Goal: Navigation & Orientation: Find specific page/section

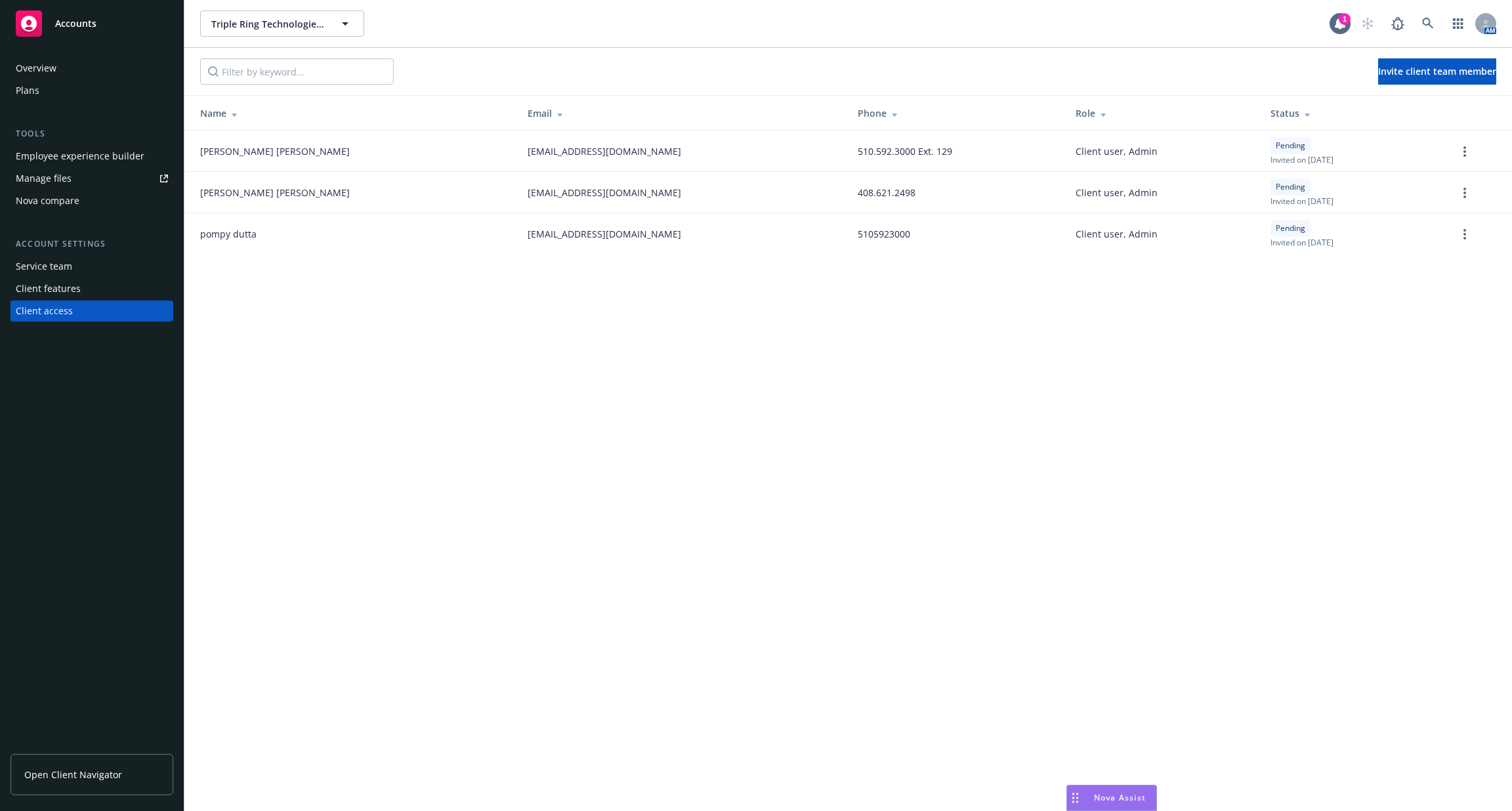
click at [88, 274] on div "Service team" at bounding box center [92, 267] width 152 height 21
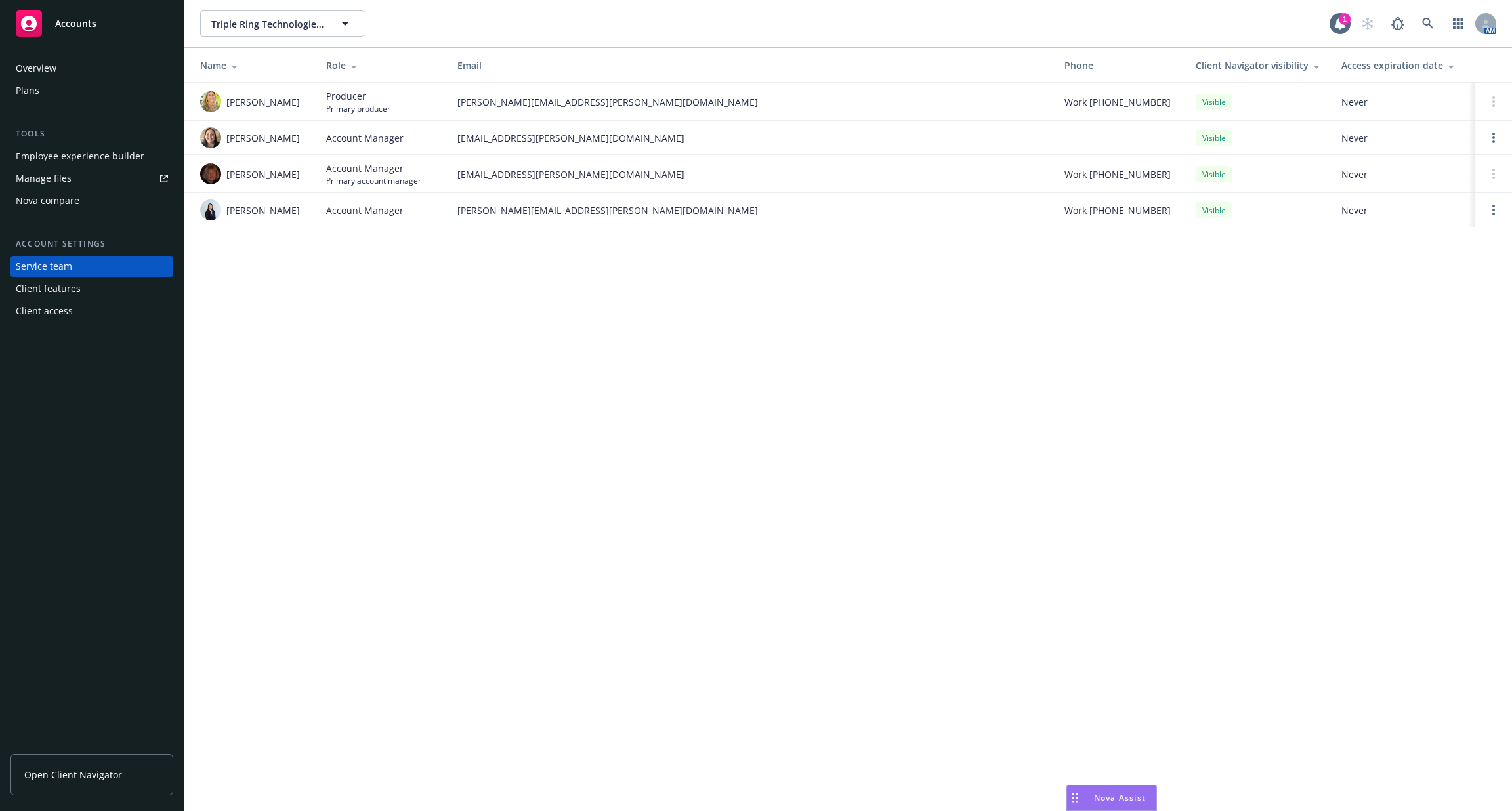
click at [97, 152] on div "Employee experience builder" at bounding box center [80, 156] width 129 height 21
click at [1430, 25] on icon at bounding box center [1427, 22] width 11 height 11
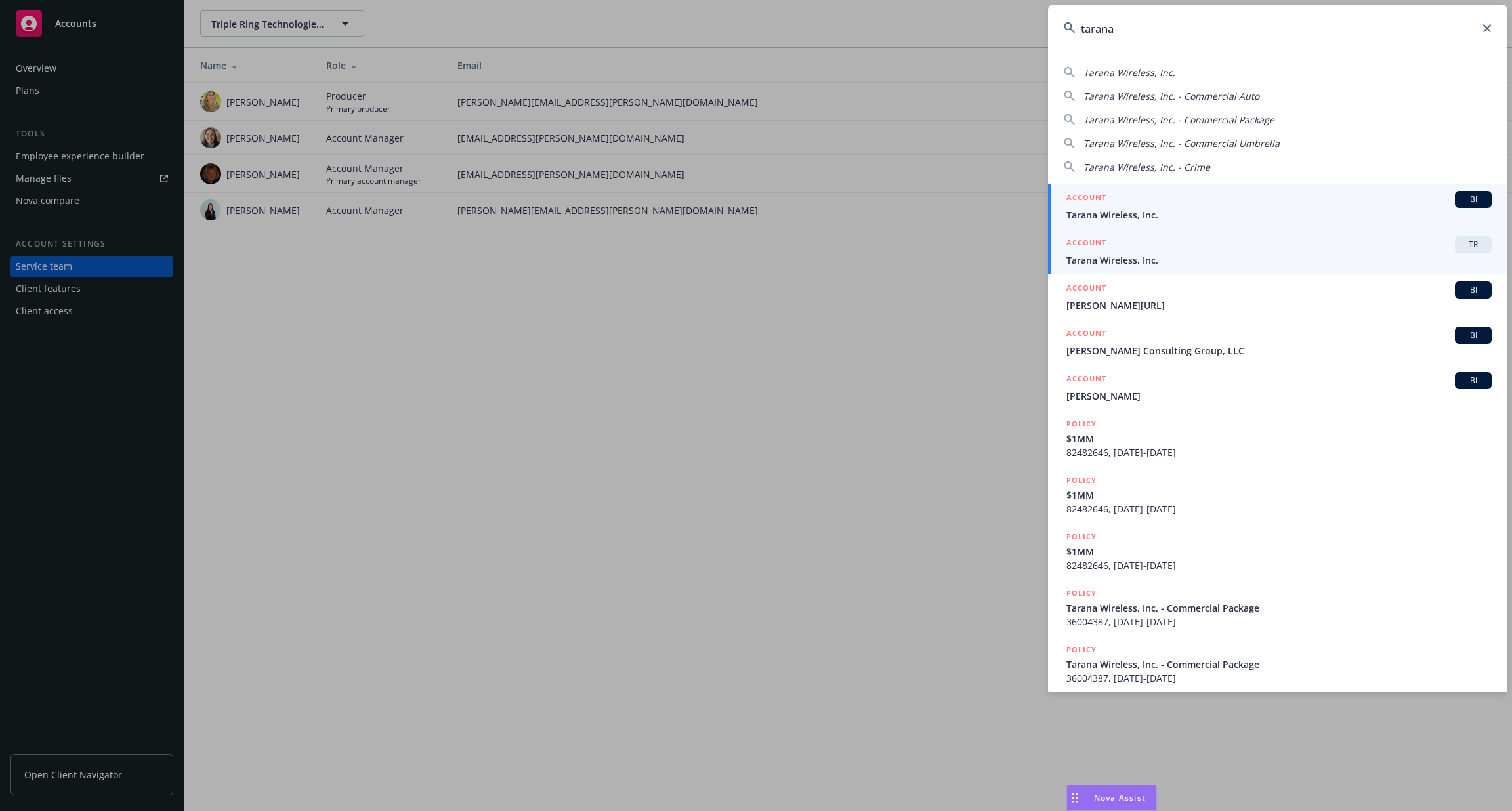
type input "tarana"
click at [1143, 259] on span "Tarana Wireless, Inc." at bounding box center [1279, 260] width 425 height 14
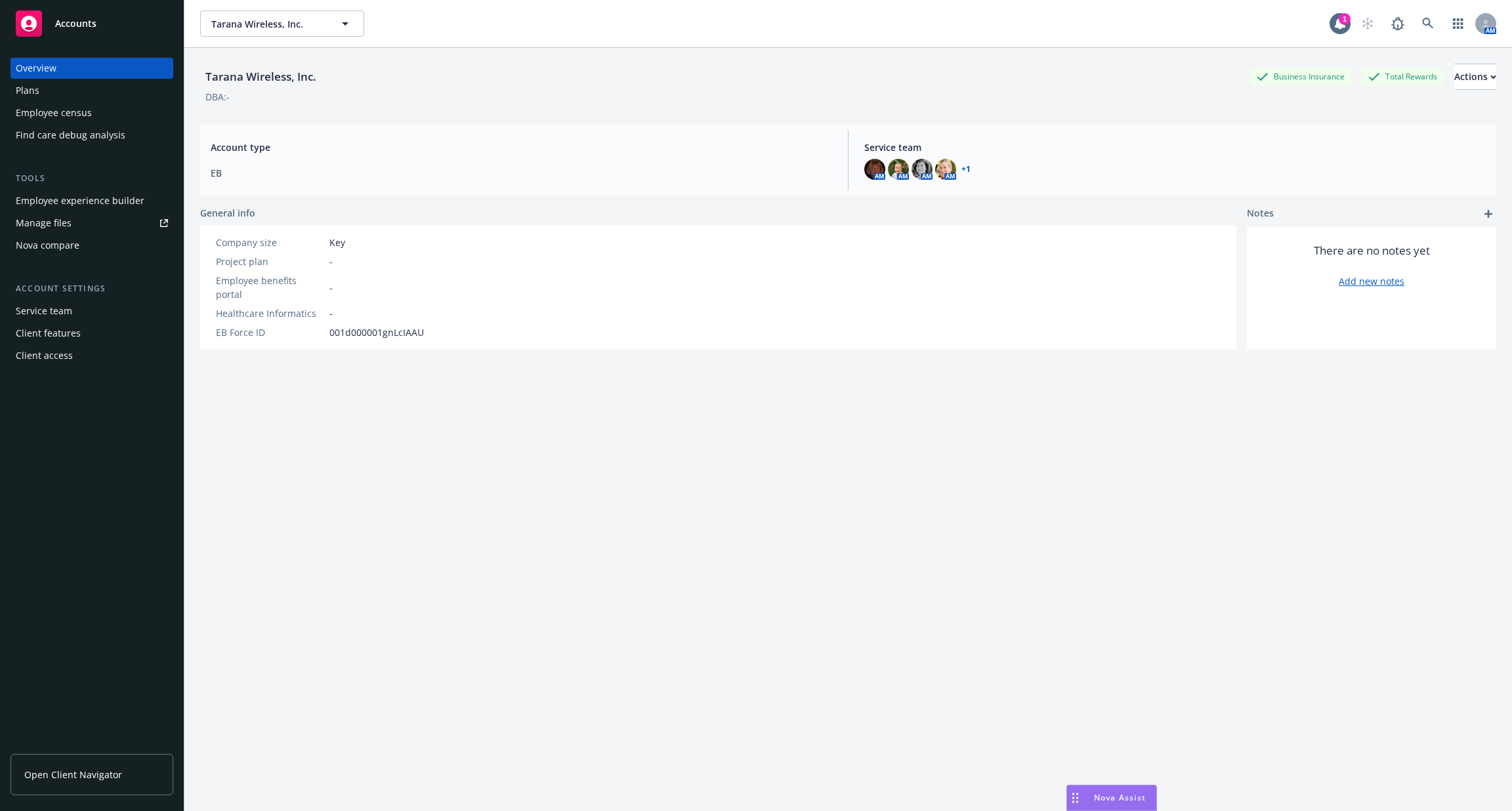
click at [109, 196] on div "Employee experience builder" at bounding box center [80, 201] width 129 height 21
click at [1339, 26] on icon at bounding box center [1340, 23] width 11 height 12
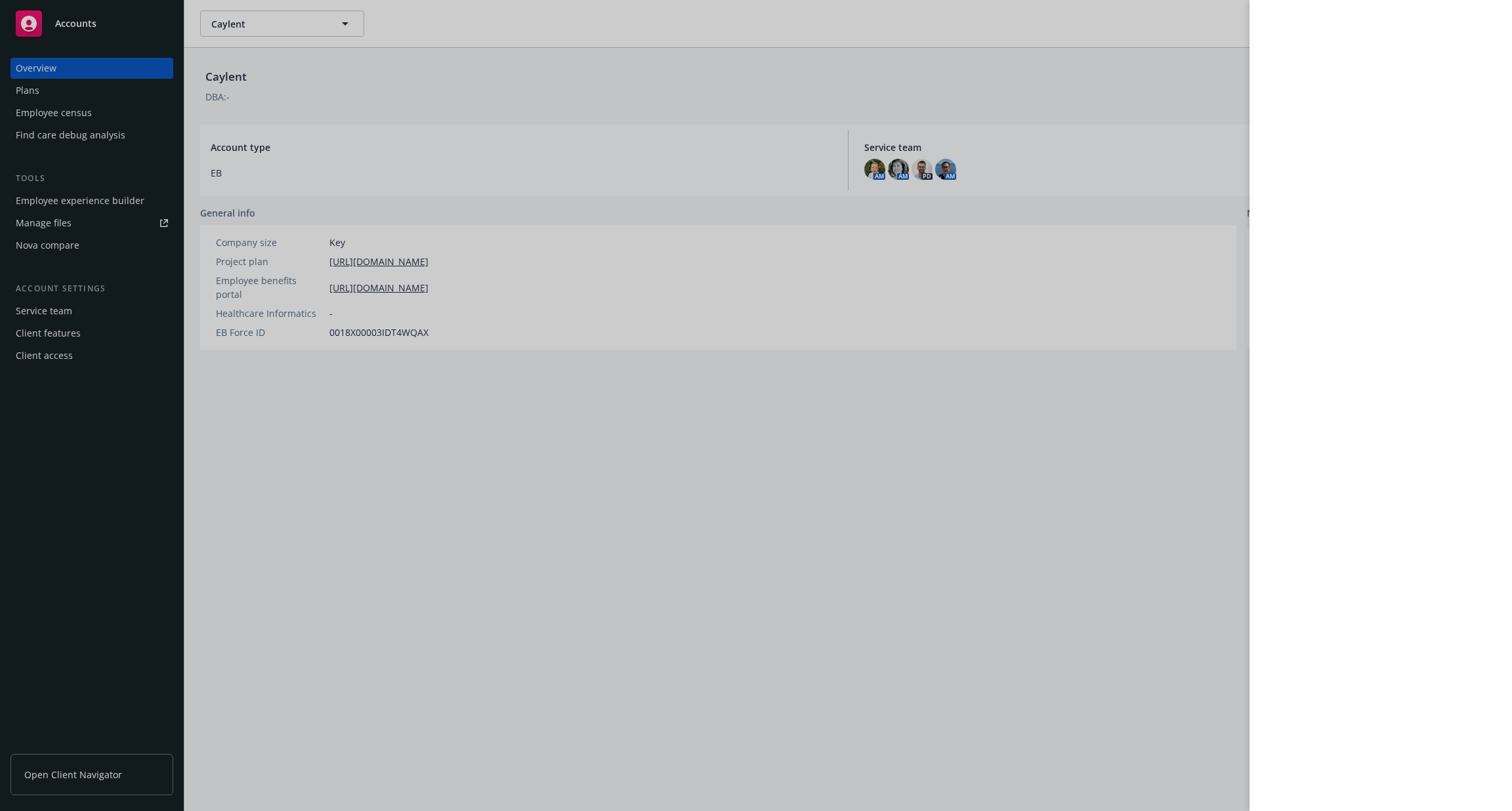
click at [1023, 582] on div at bounding box center [756, 406] width 1512 height 811
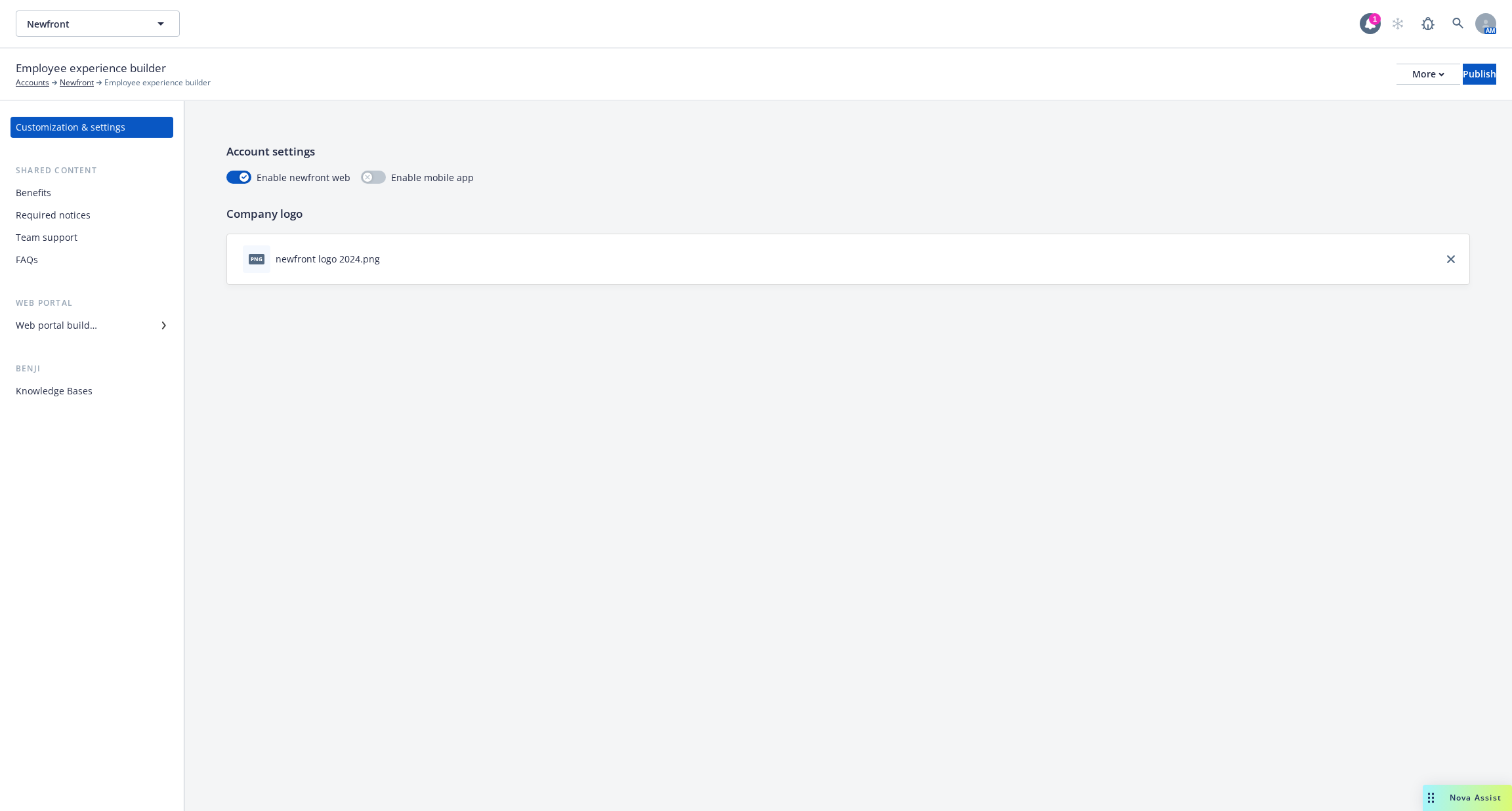
click at [79, 210] on div "Required notices" at bounding box center [53, 215] width 75 height 21
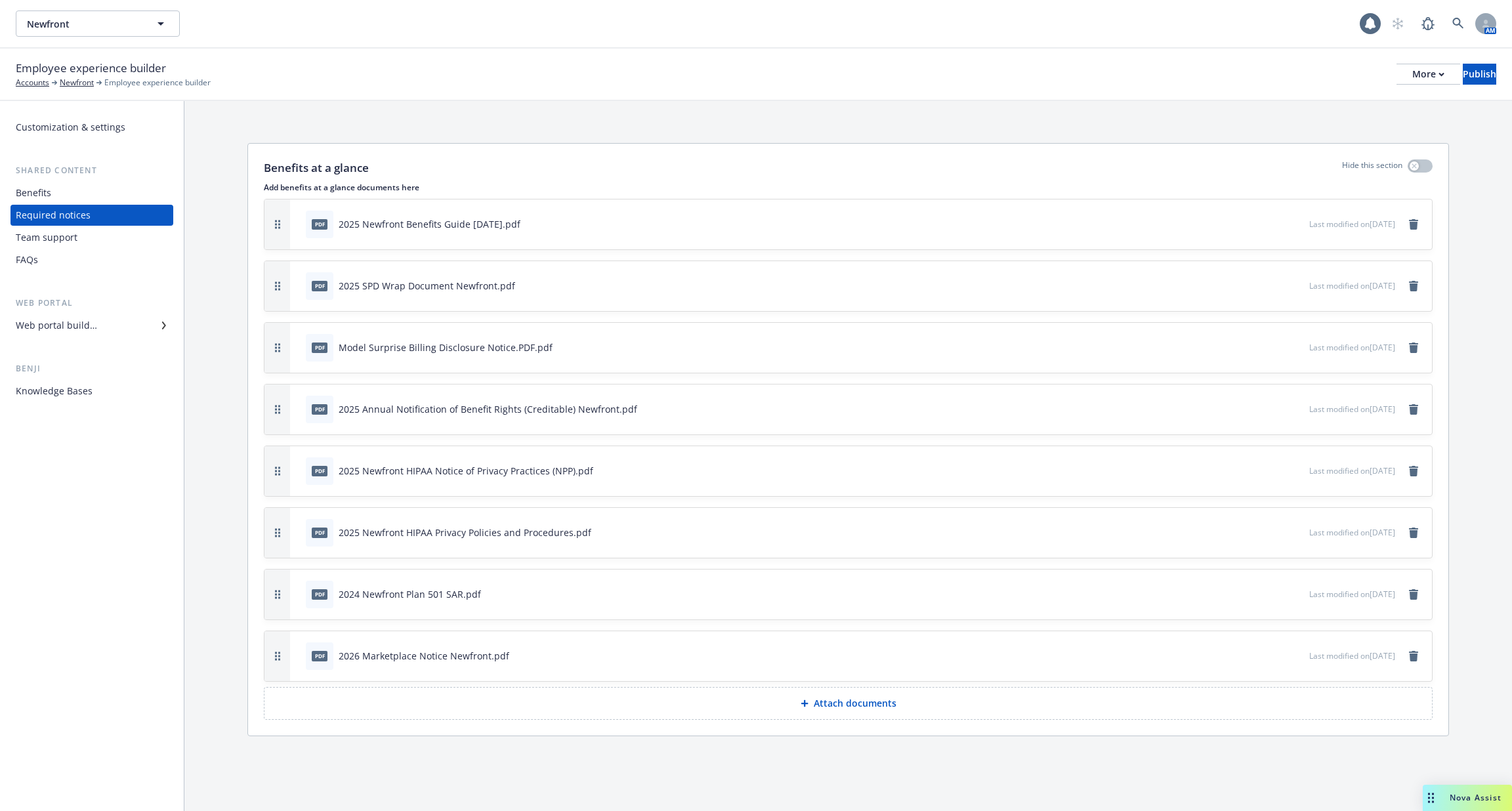
click at [86, 192] on div "Benefits" at bounding box center [92, 193] width 152 height 21
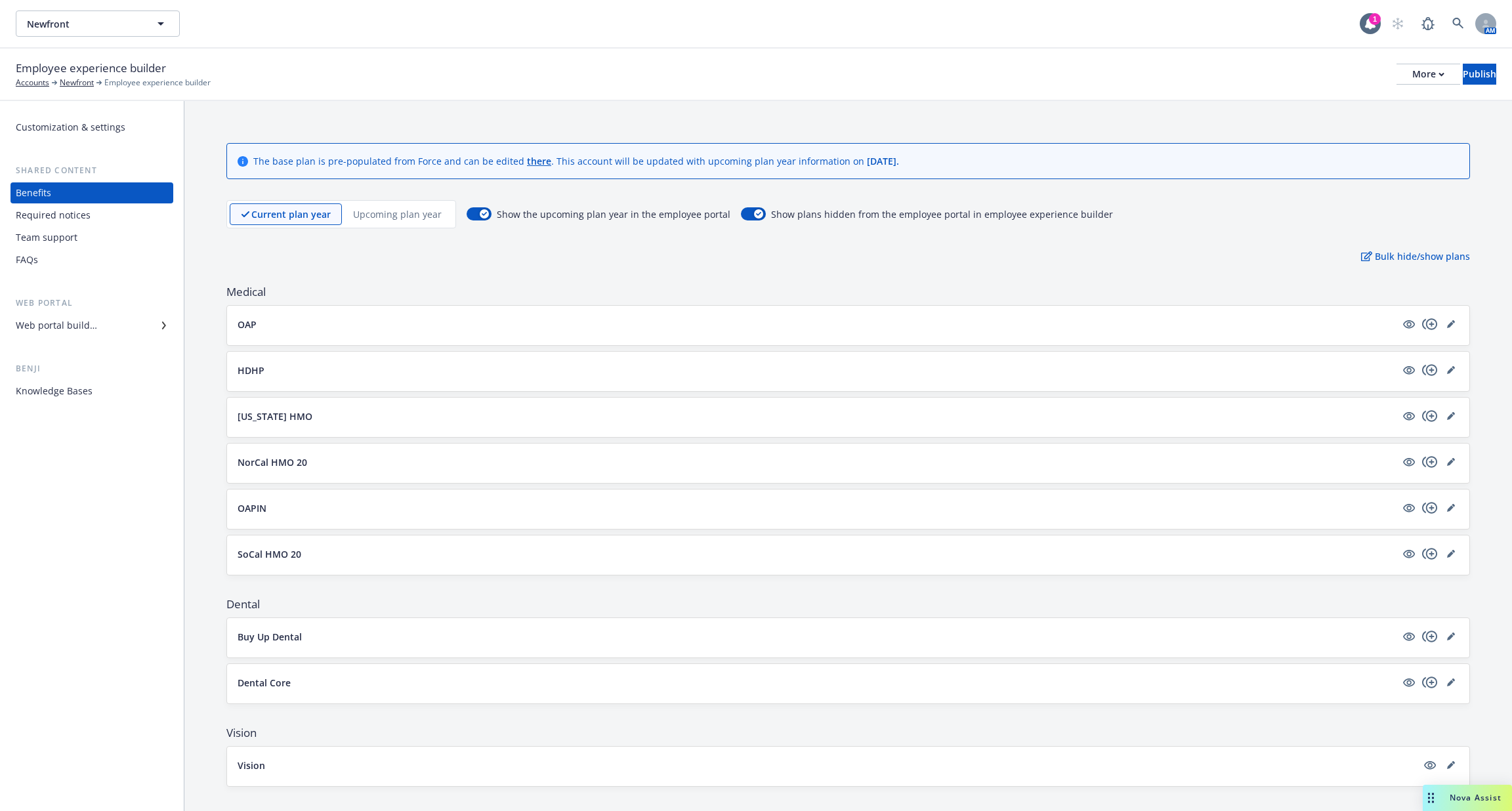
click at [96, 317] on div "Web portal builder" at bounding box center [92, 326] width 152 height 21
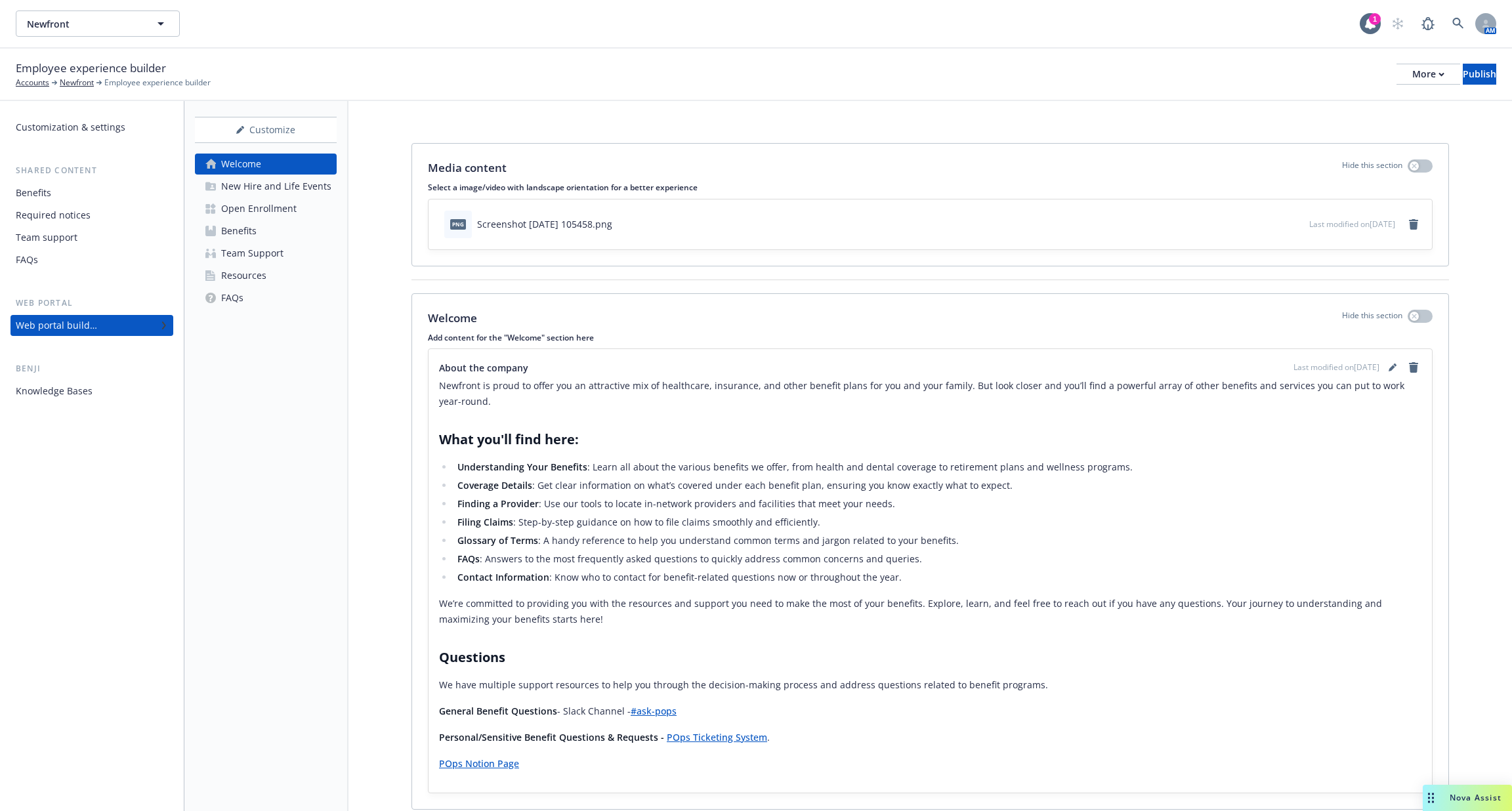
click at [310, 228] on link "Benefits" at bounding box center [265, 231] width 141 height 21
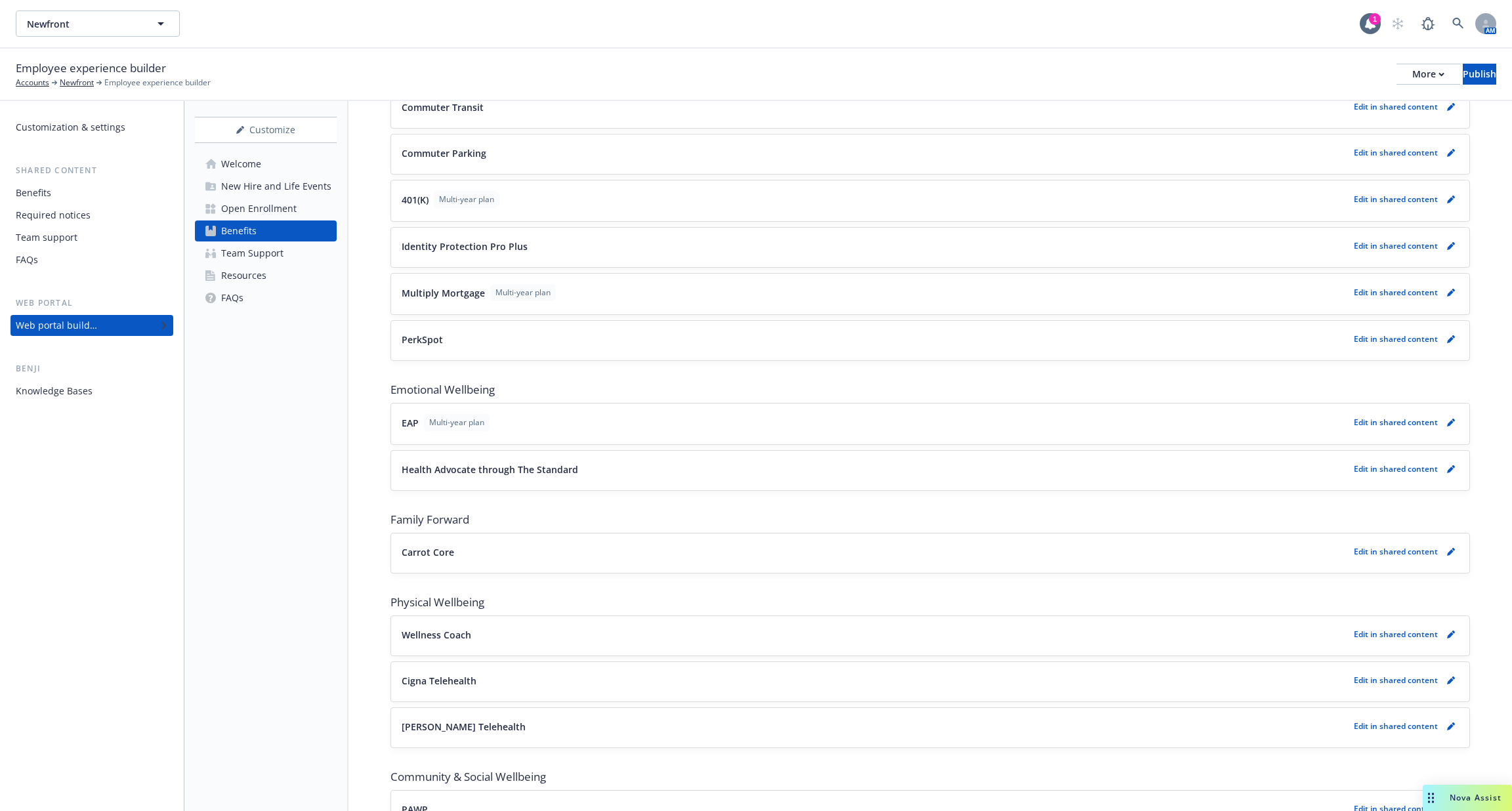
scroll to position [1434, 0]
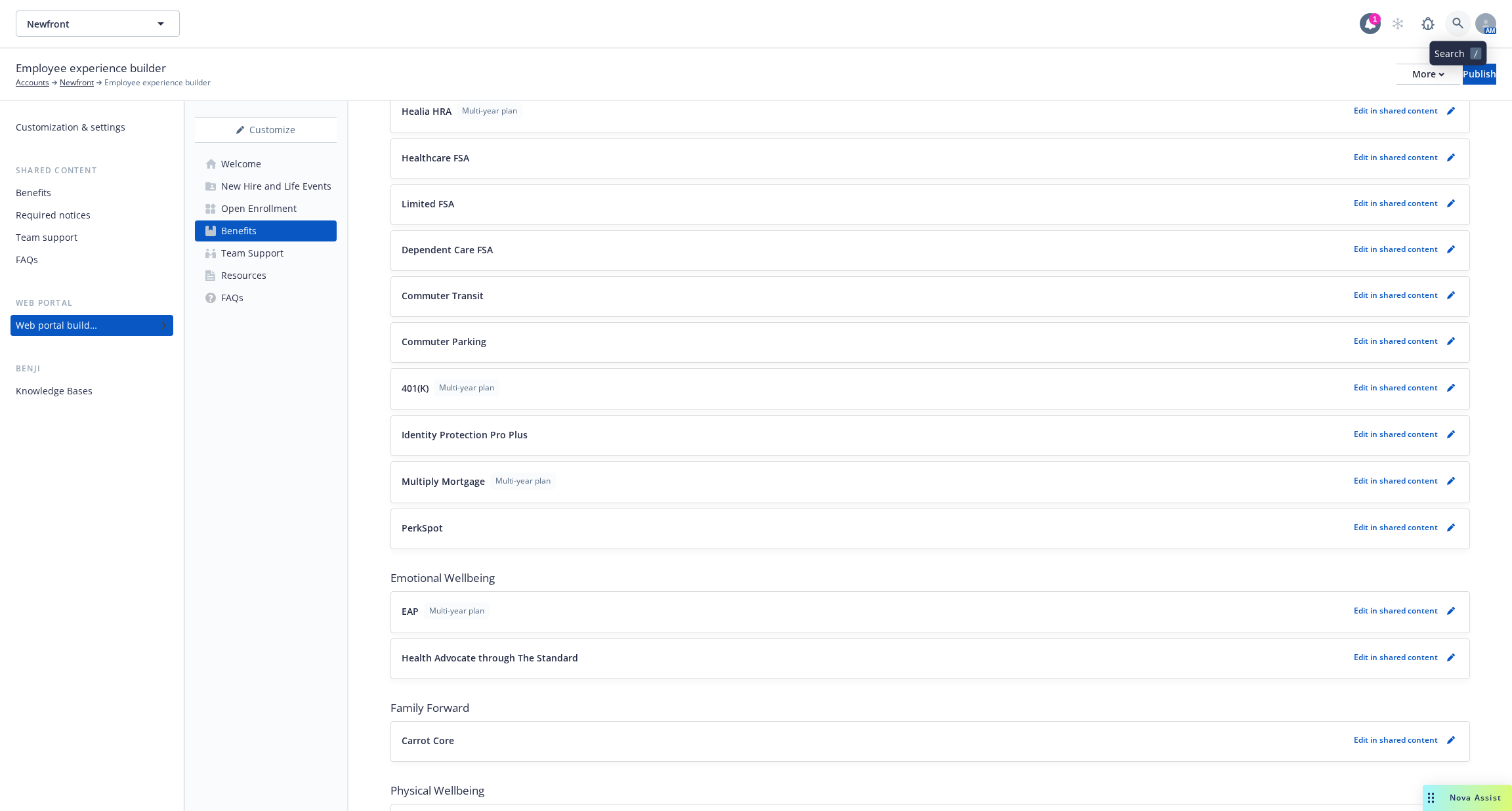
click at [1453, 21] on icon at bounding box center [1458, 23] width 12 height 12
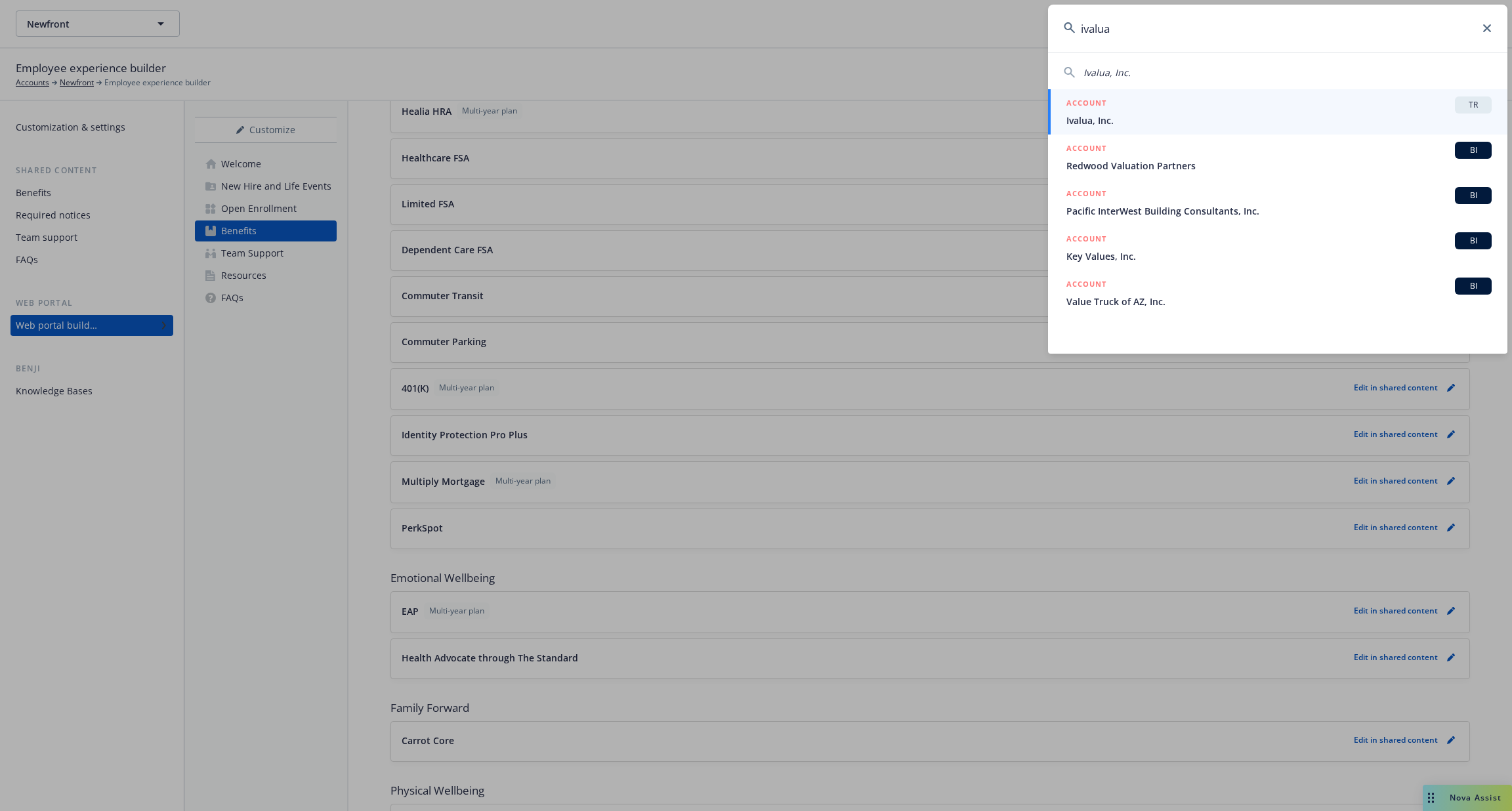
type input "ivalua"
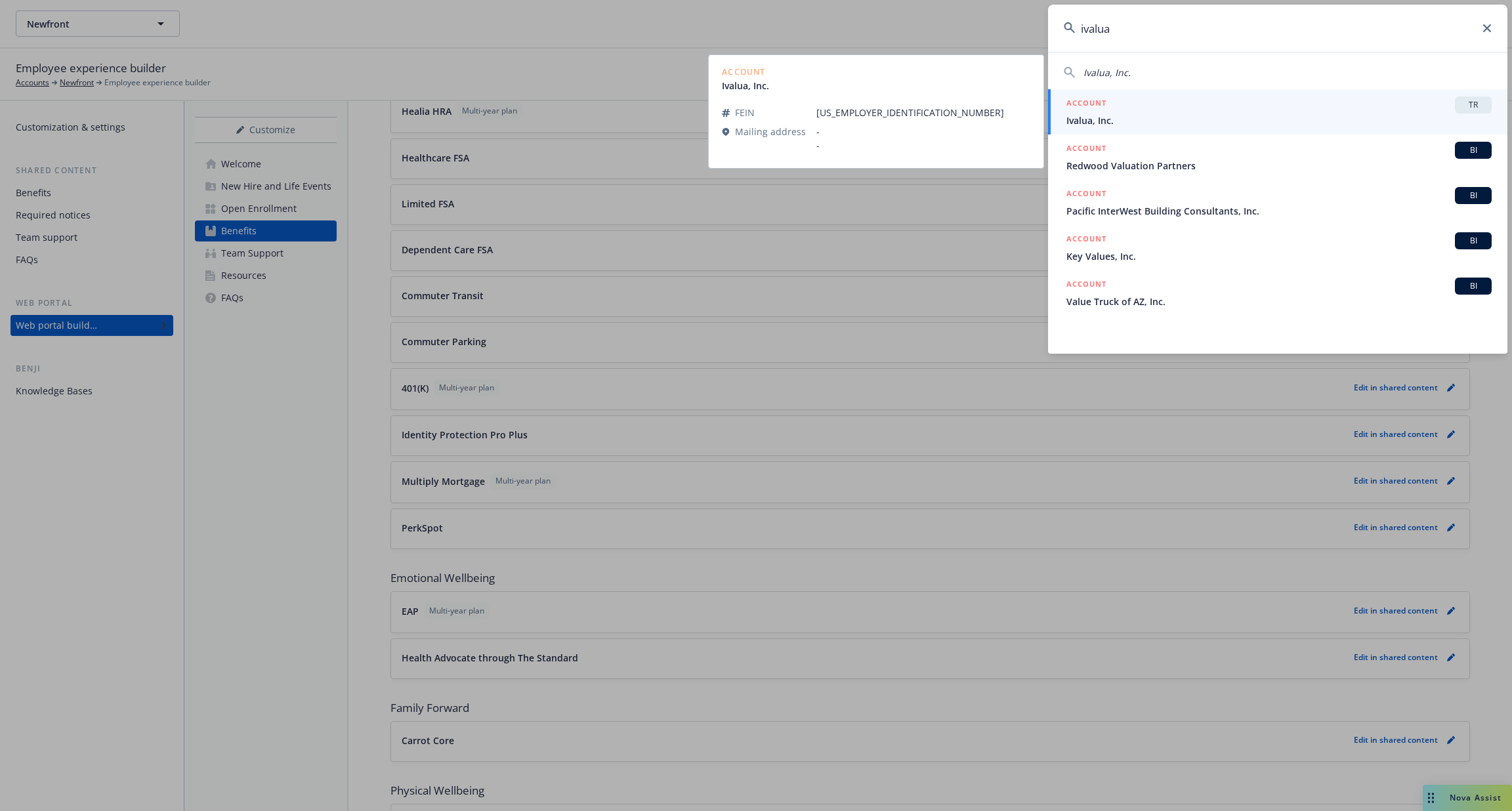
click at [1279, 119] on span "Ivalua, Inc." at bounding box center [1279, 120] width 425 height 14
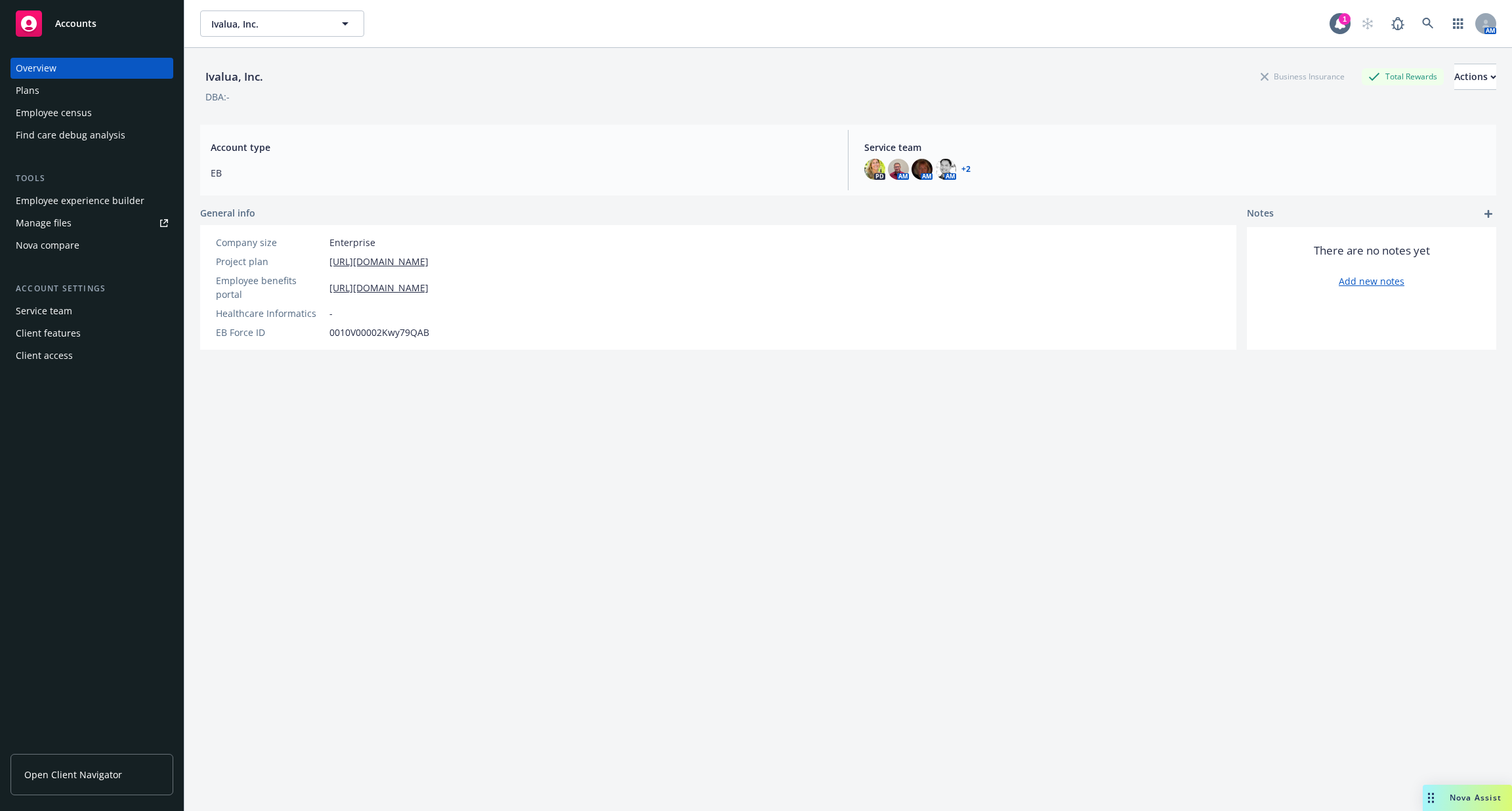
click at [109, 193] on div "Employee experience builder" at bounding box center [80, 201] width 129 height 21
